Goal: Find specific page/section: Find specific page/section

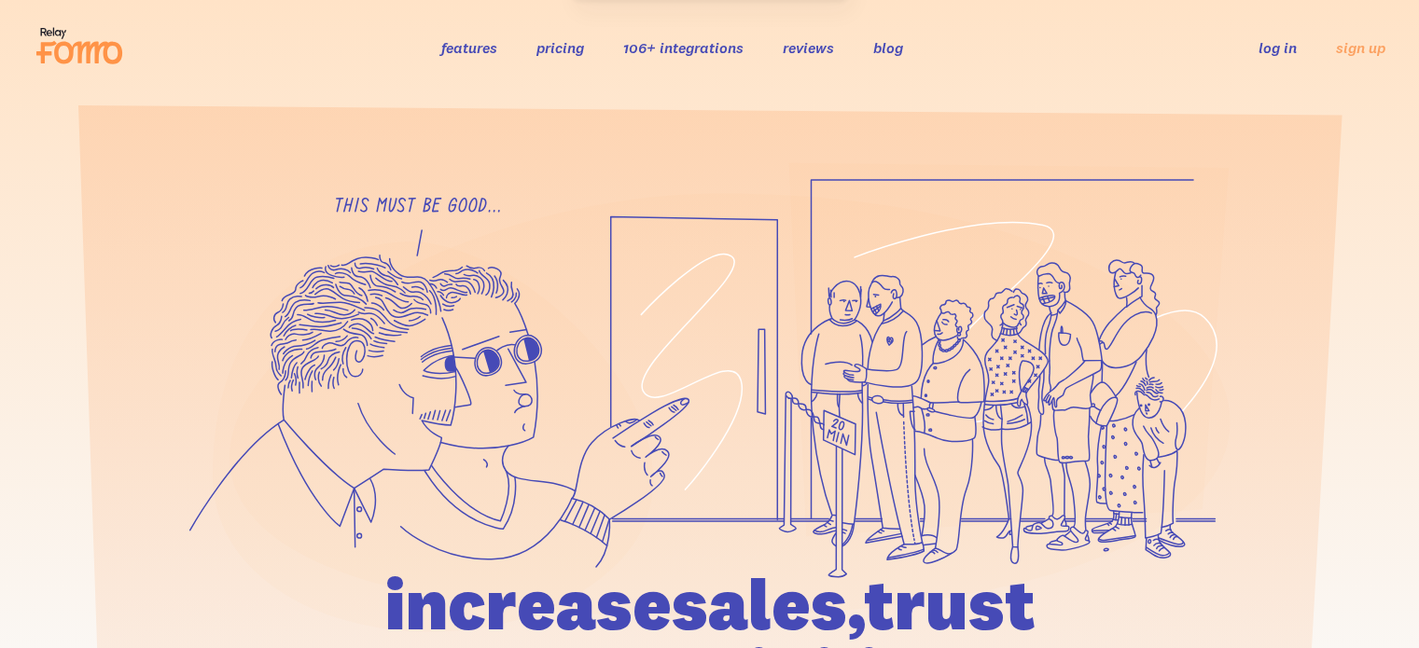
click at [1287, 42] on link "log in" at bounding box center [1277, 47] width 38 height 19
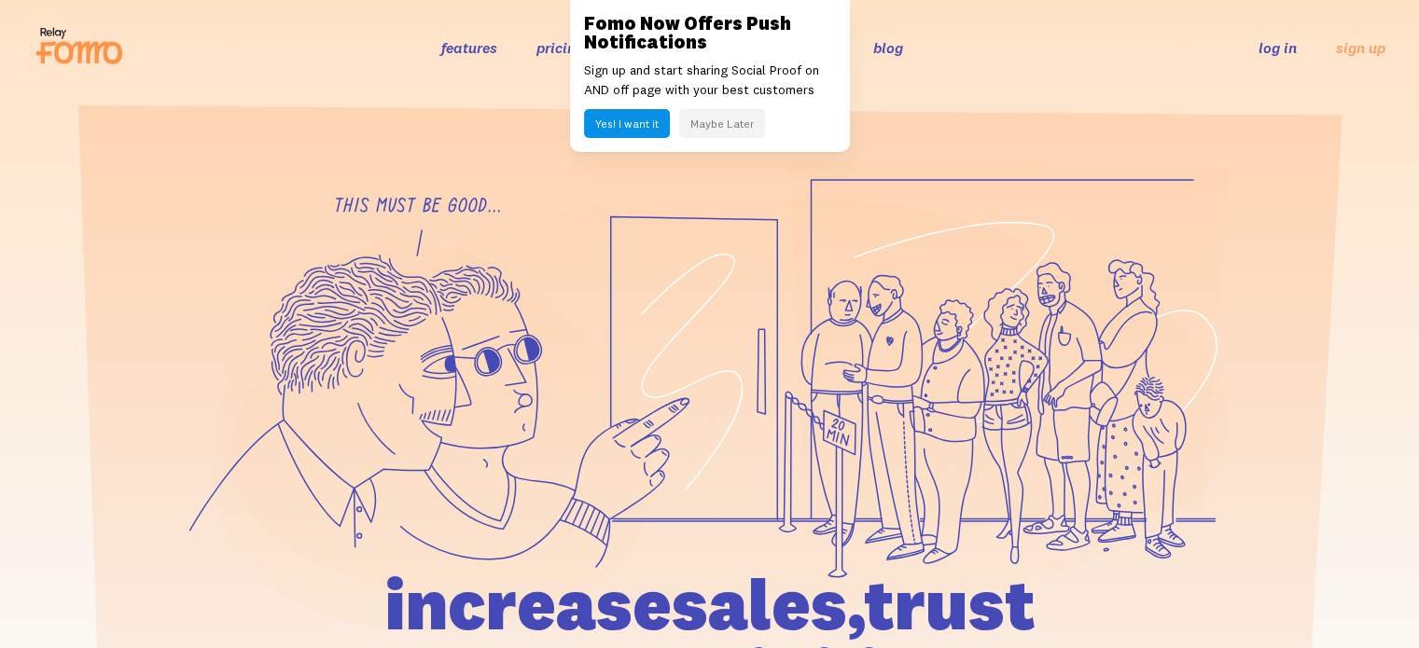
click at [1275, 45] on link "log in" at bounding box center [1277, 47] width 38 height 19
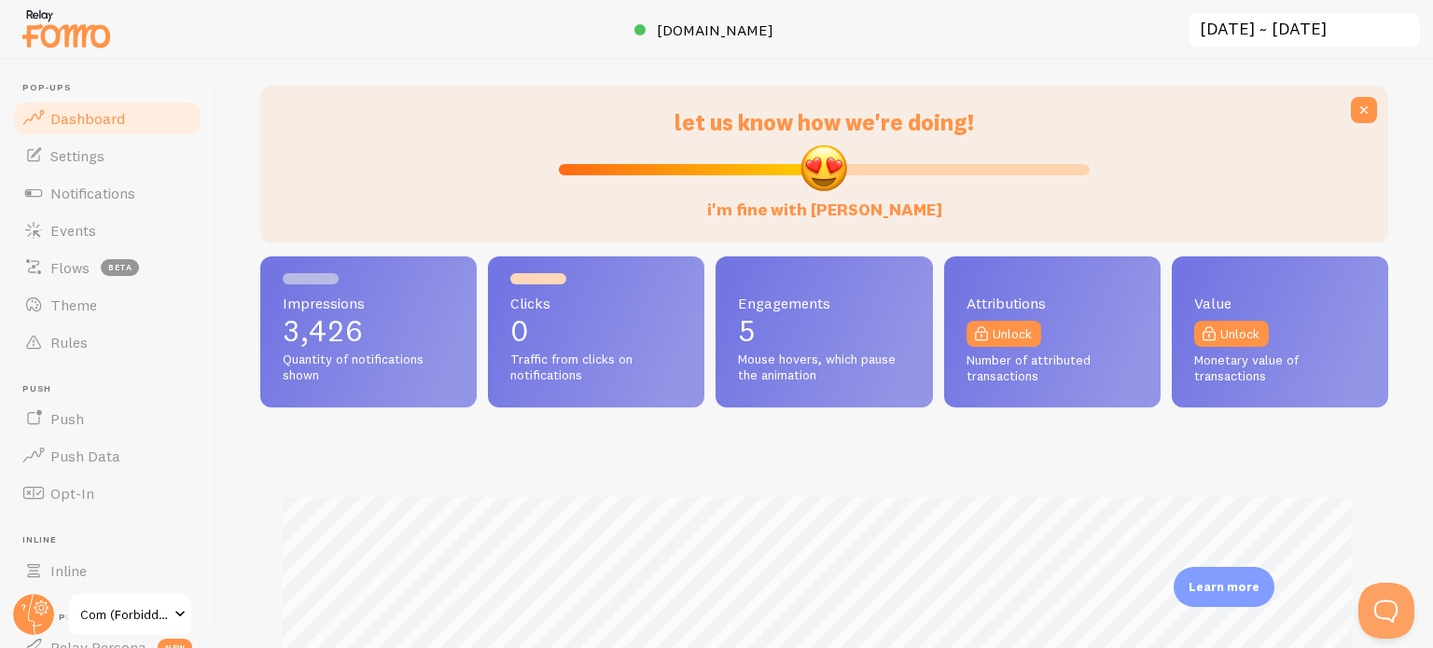
scroll to position [280, 0]
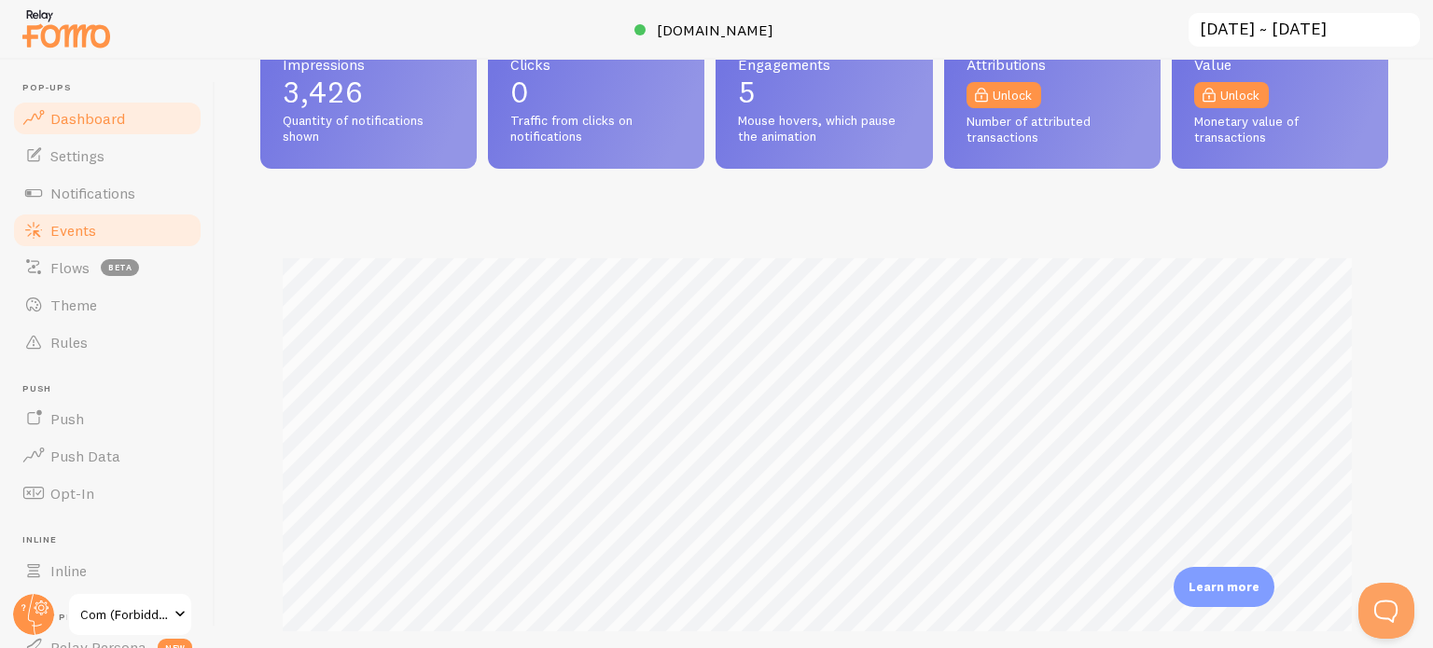
click at [120, 238] on link "Events" at bounding box center [107, 230] width 192 height 37
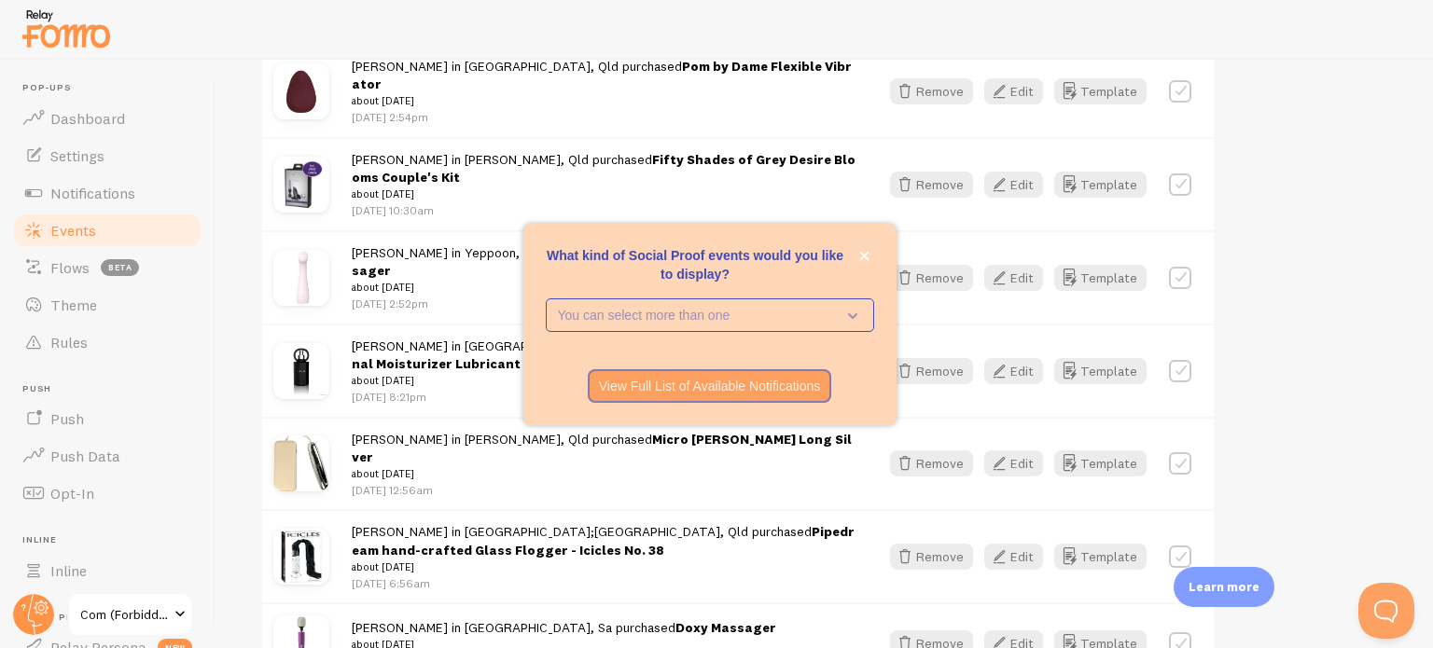
scroll to position [653, 0]
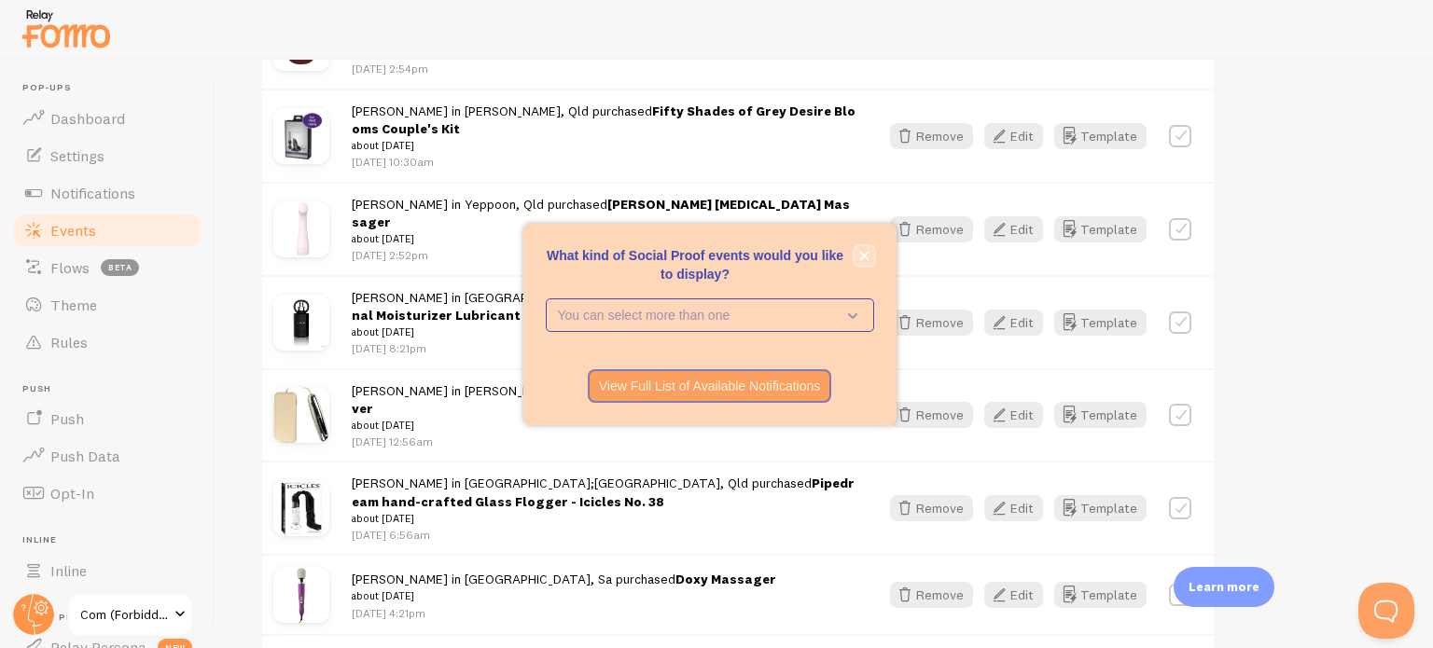
click at [867, 254] on icon "close," at bounding box center [864, 256] width 10 height 10
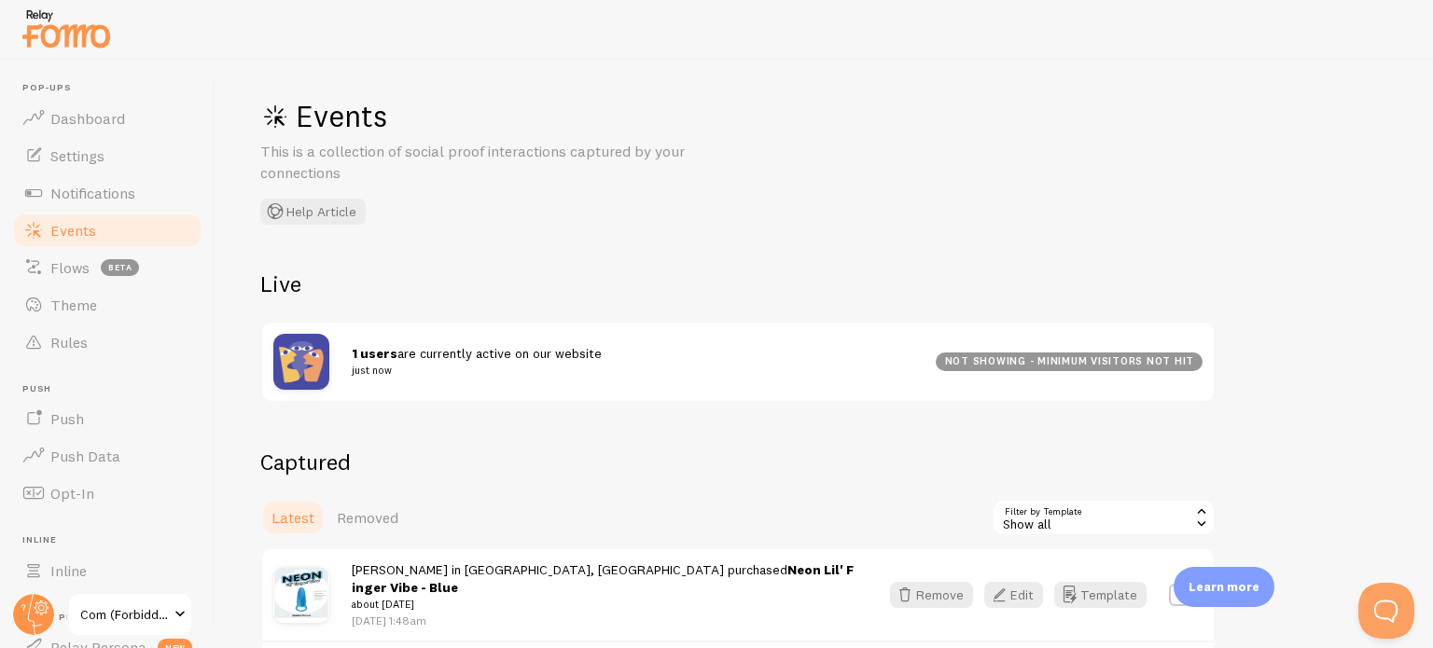
scroll to position [0, 0]
